Goal: Find specific fact: Find contact information

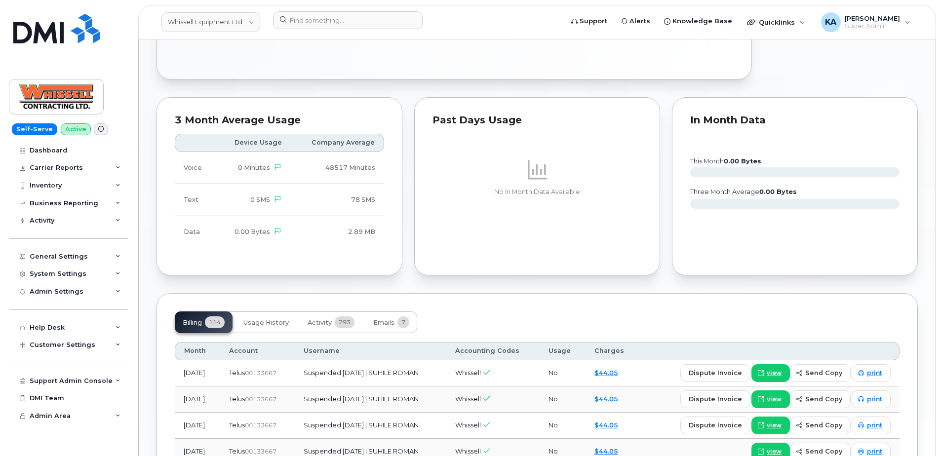
scroll to position [691, 0]
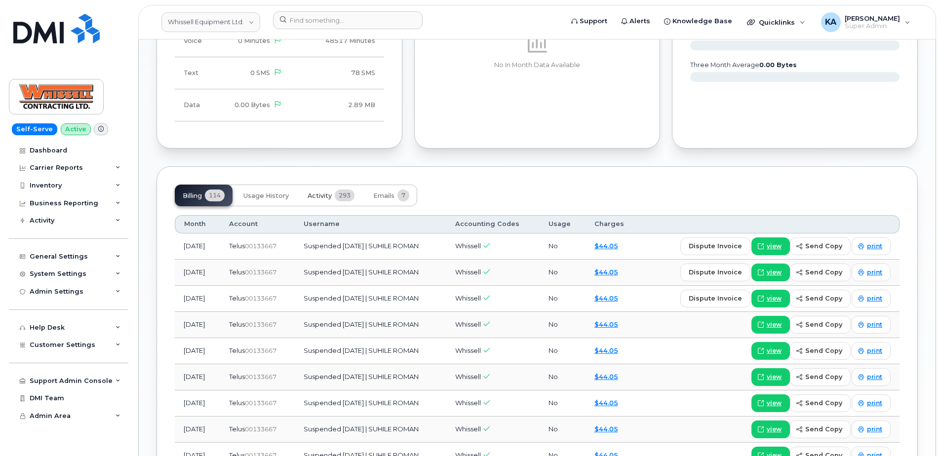
click at [322, 203] on button "Activity 293" at bounding box center [331, 196] width 63 height 22
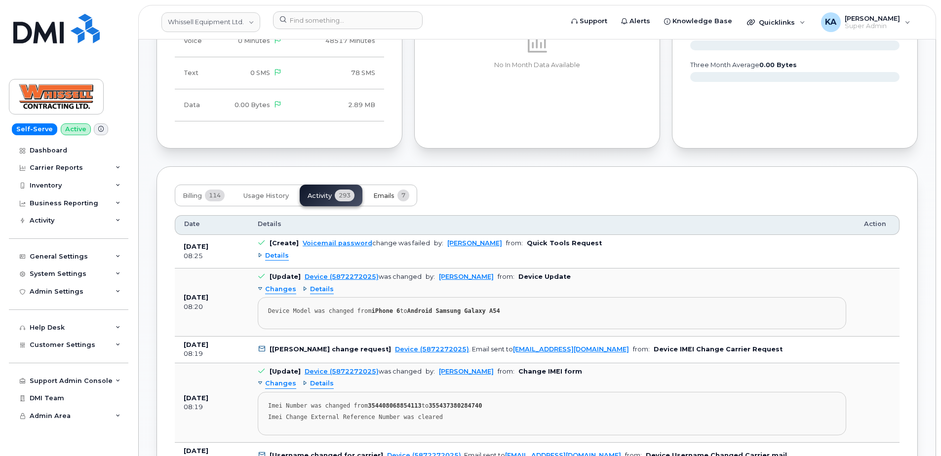
click at [393, 197] on span "Emails" at bounding box center [383, 196] width 21 height 8
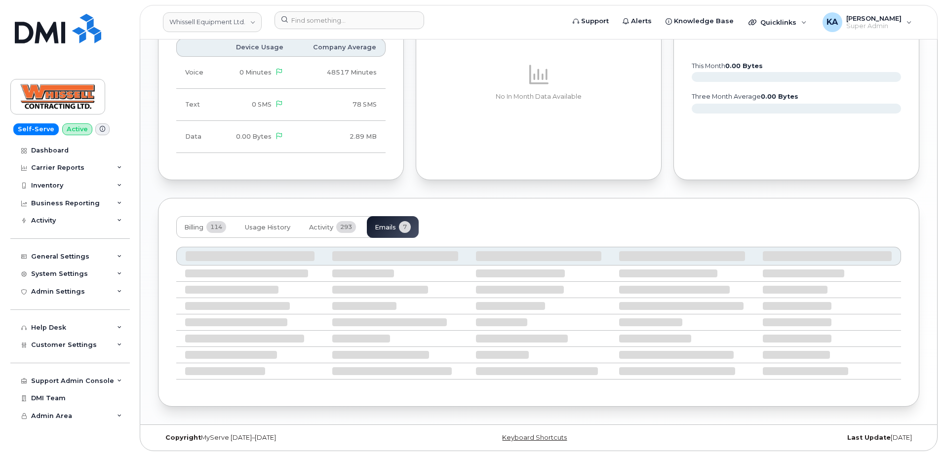
scroll to position [668, 0]
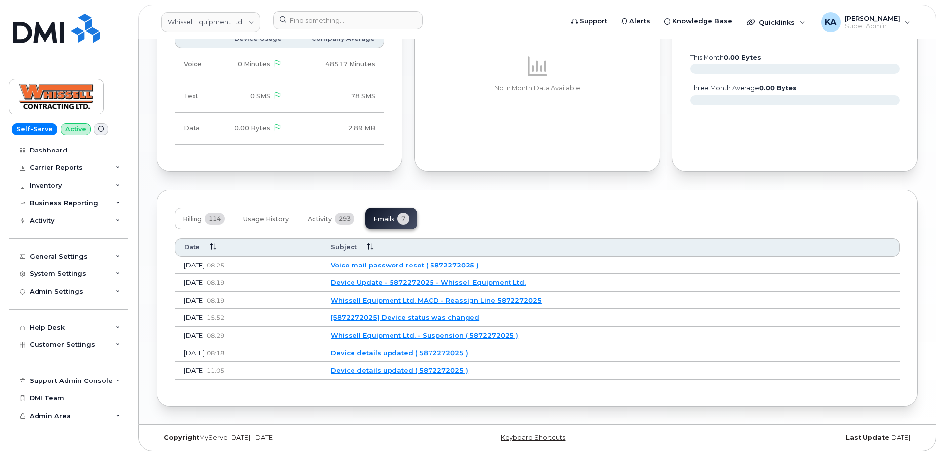
click at [401, 266] on link "Voice mail password reset ( 5872272025 )" at bounding box center [405, 265] width 148 height 8
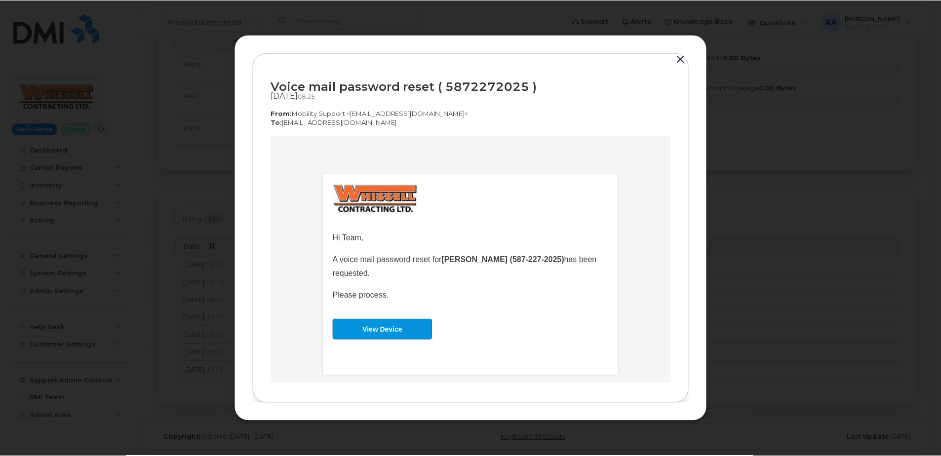
scroll to position [0, 0]
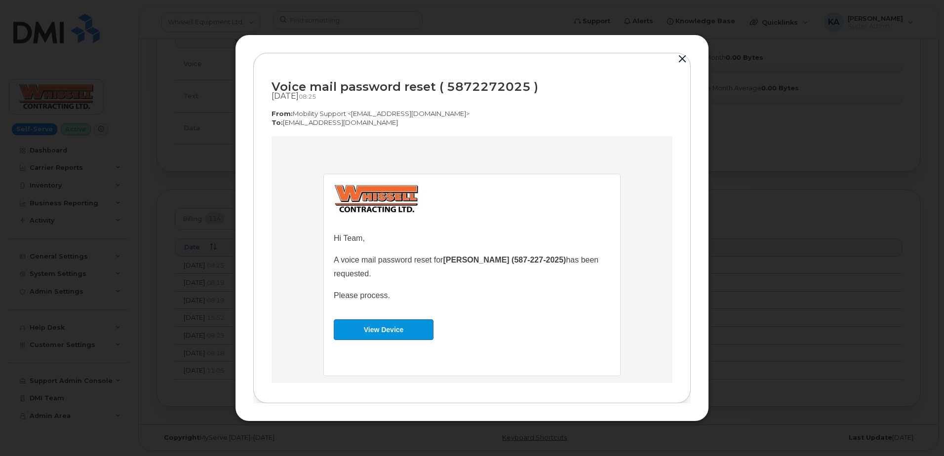
click at [682, 59] on button "button" at bounding box center [682, 59] width 15 height 14
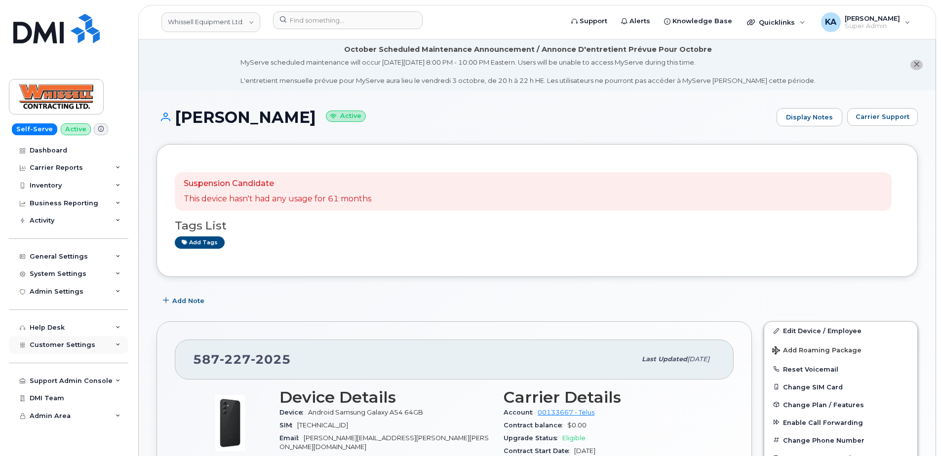
click at [45, 344] on span "Customer Settings" at bounding box center [63, 344] width 66 height 7
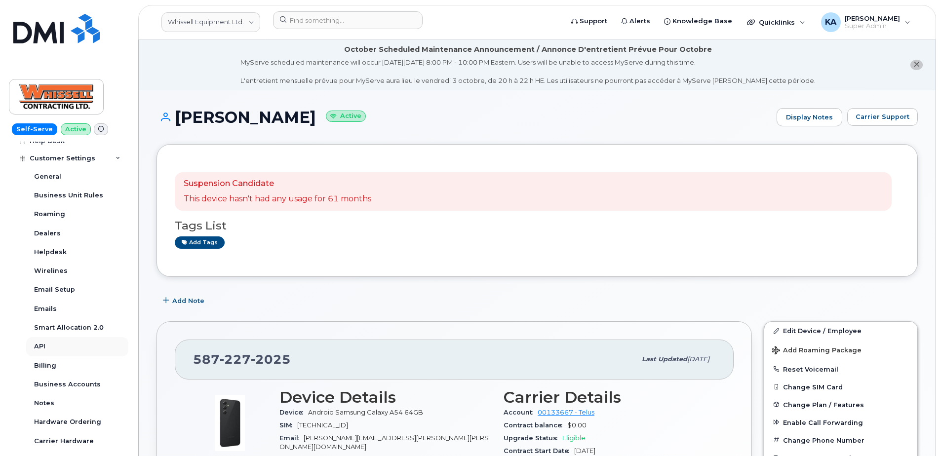
scroll to position [197, 0]
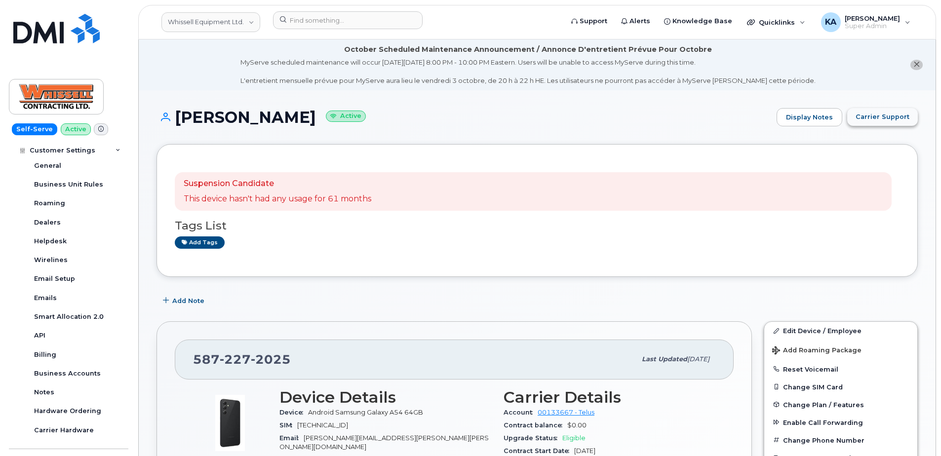
click at [869, 116] on span "Carrier Support" at bounding box center [882, 116] width 54 height 9
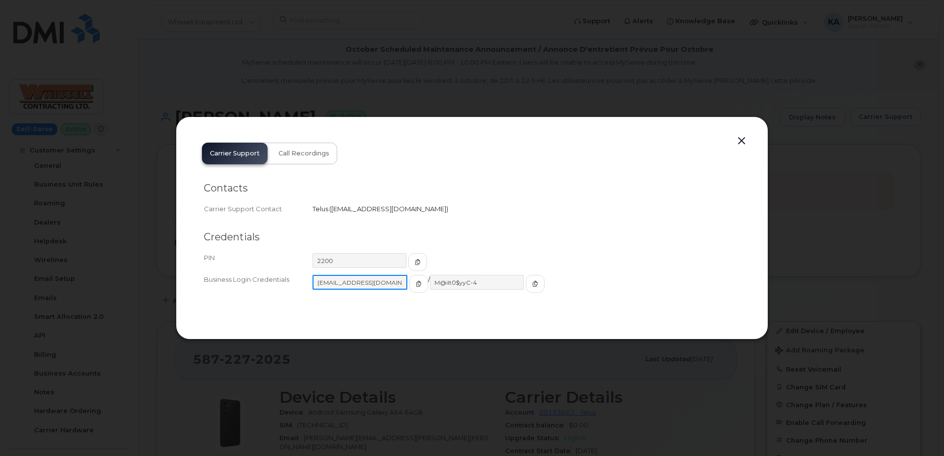
drag, startPoint x: 312, startPoint y: 283, endPoint x: 389, endPoint y: 288, distance: 77.2
click at [389, 288] on input "[EMAIL_ADDRESS][DOMAIN_NAME]" at bounding box center [359, 282] width 95 height 15
drag, startPoint x: 418, startPoint y: 284, endPoint x: 473, endPoint y: 284, distance: 54.3
click at [473, 284] on input "M@ilt0$yyC-4" at bounding box center [476, 282] width 95 height 15
click at [298, 156] on span "Call Recordings" at bounding box center [303, 154] width 51 height 8
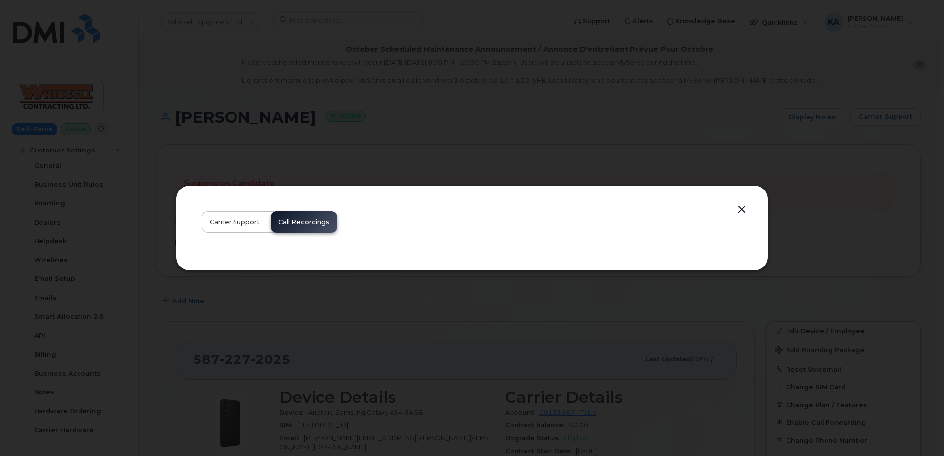
click at [243, 220] on span "Carrier Support" at bounding box center [235, 222] width 50 height 8
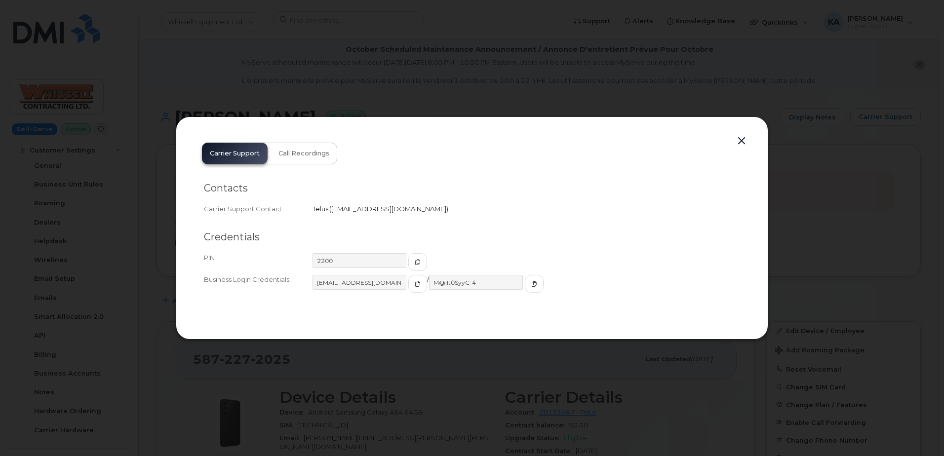
drag, startPoint x: 332, startPoint y: 210, endPoint x: 447, endPoint y: 212, distance: 115.0
click at [446, 212] on span "[EMAIL_ADDRESS][DOMAIN_NAME]" at bounding box center [388, 209] width 115 height 8
drag, startPoint x: 447, startPoint y: 212, endPoint x: 442, endPoint y: 210, distance: 5.5
copy span "[EMAIL_ADDRESS][DOMAIN_NAME]"
click at [741, 139] on button "button" at bounding box center [741, 141] width 15 height 14
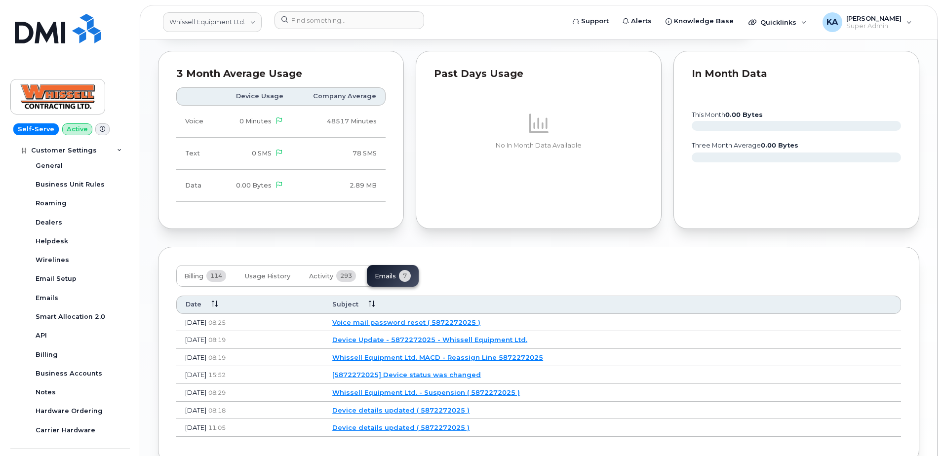
scroll to position [668, 0]
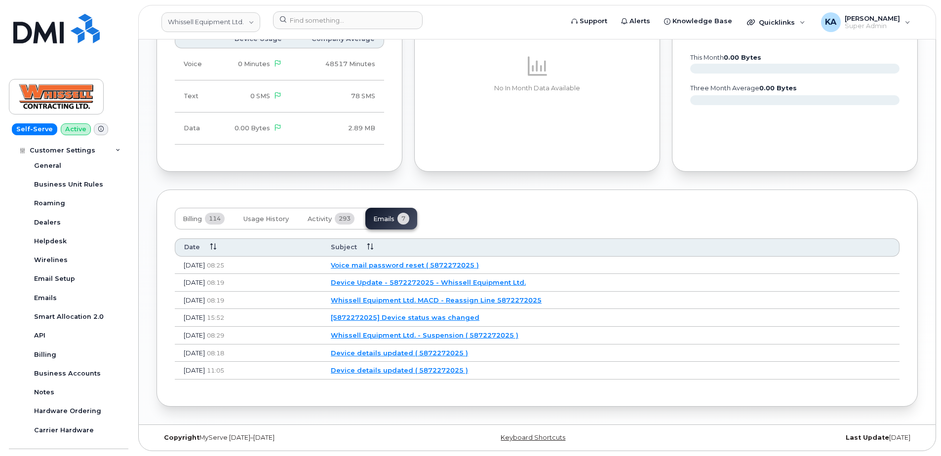
click at [423, 264] on link "Voice mail password reset ( 5872272025 )" at bounding box center [405, 265] width 148 height 8
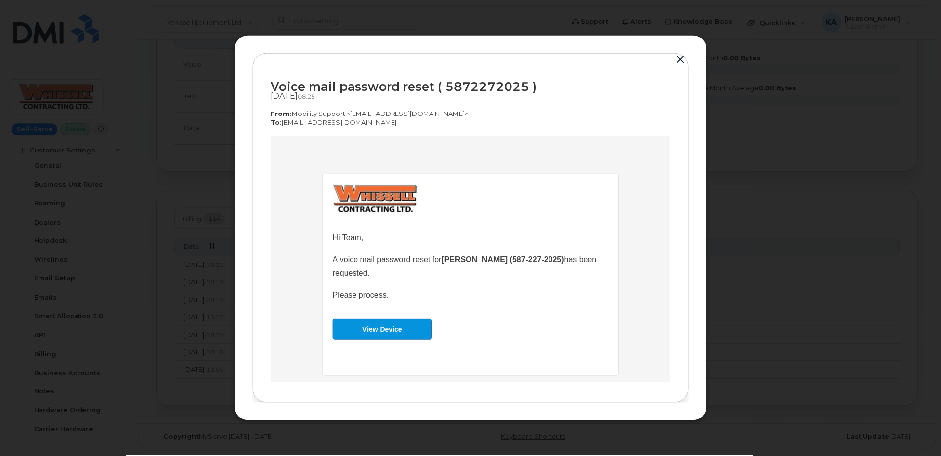
scroll to position [13, 0]
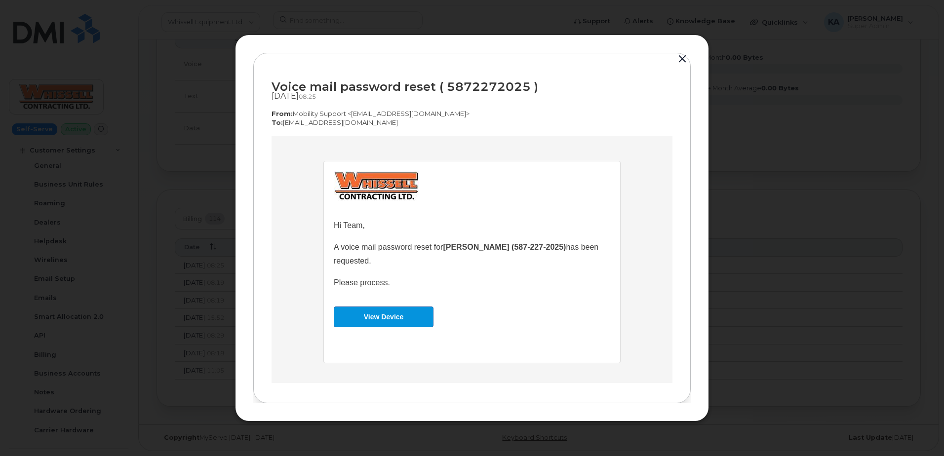
drag, startPoint x: 390, startPoint y: 281, endPoint x: 323, endPoint y: 213, distance: 95.3
click at [324, 213] on td "Hi Team, A voice mail password reset for [PERSON_NAME] (587-227-2025) has been …" at bounding box center [472, 261] width 296 height 201
copy td "Hi Team, A voice mail password reset for [PERSON_NAME] (587-227-2025) has been …"
click at [685, 59] on button "button" at bounding box center [682, 59] width 15 height 14
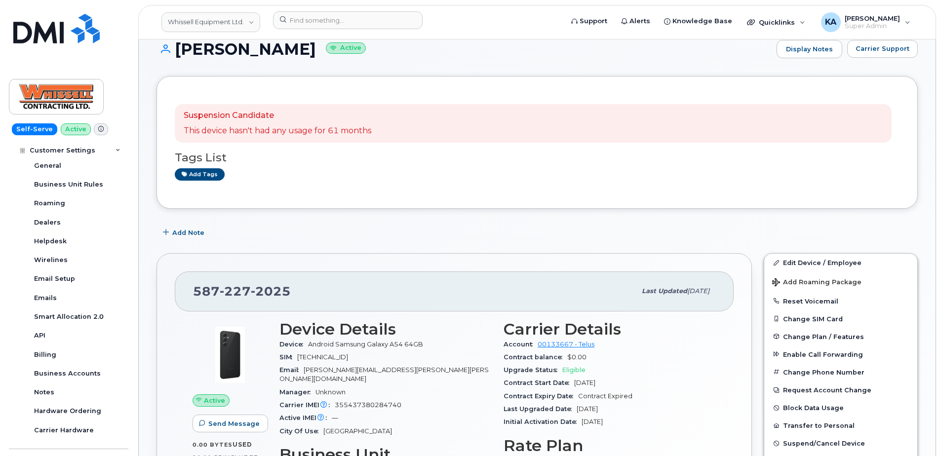
scroll to position [0, 0]
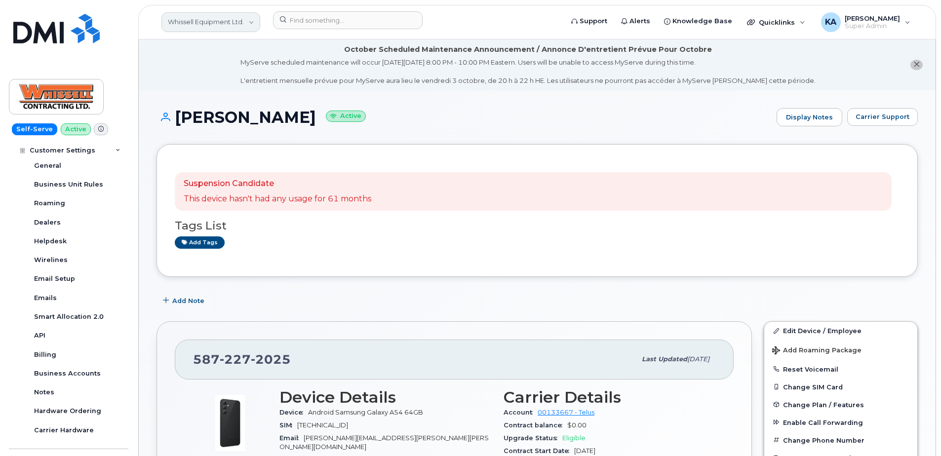
click at [208, 22] on link "Whissell Equipment Ltd." at bounding box center [210, 22] width 99 height 20
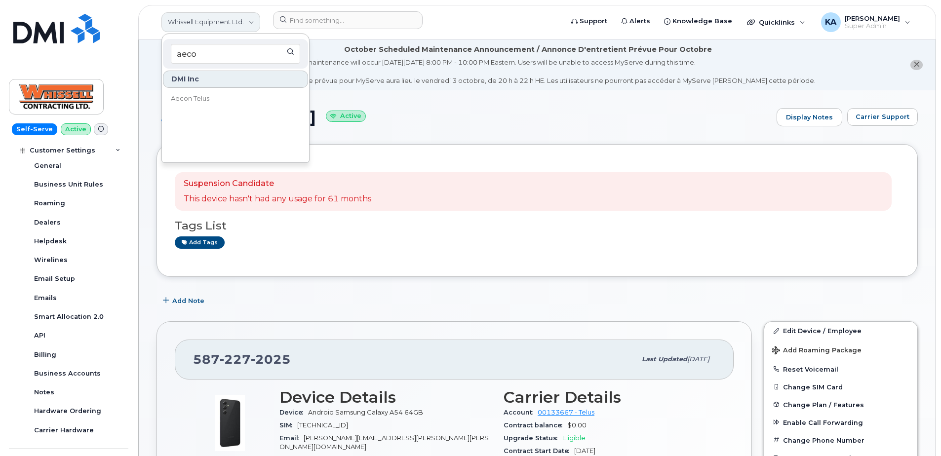
type input "aecon"
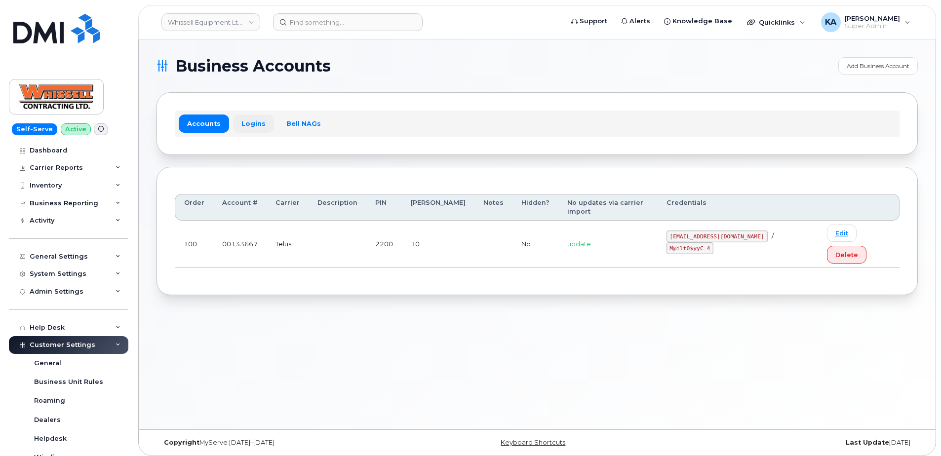
click at [247, 118] on link "Logins" at bounding box center [253, 123] width 41 height 18
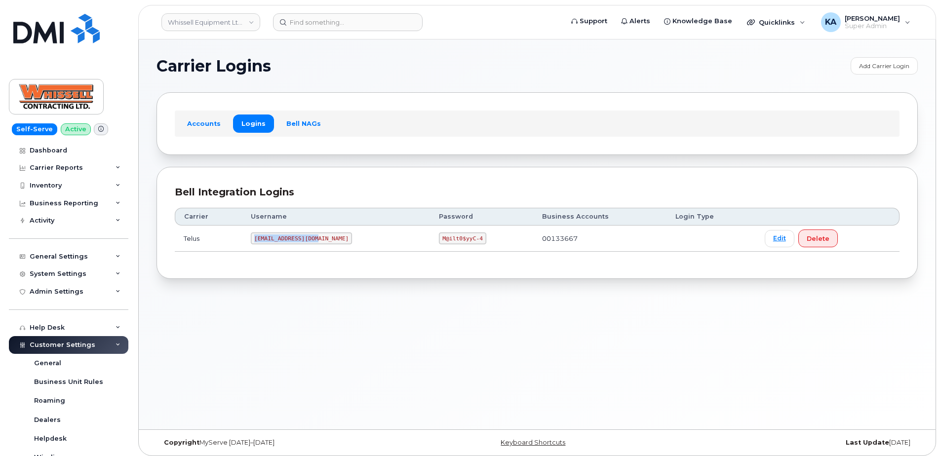
drag, startPoint x: 258, startPoint y: 238, endPoint x: 324, endPoint y: 244, distance: 66.4
click at [324, 244] on td "[EMAIL_ADDRESS][DOMAIN_NAME]" at bounding box center [336, 239] width 188 height 26
copy code "[EMAIL_ADDRESS][DOMAIN_NAME]"
drag, startPoint x: 404, startPoint y: 236, endPoint x: 448, endPoint y: 243, distance: 44.5
click at [448, 243] on td "M@ilt0$yyC-4" at bounding box center [481, 239] width 103 height 26
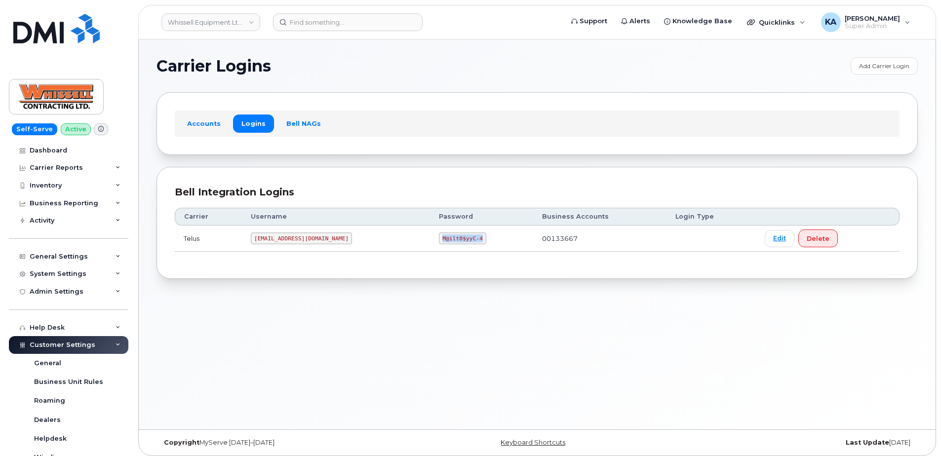
copy code "M@ilt0$yyC-4"
